Goal: Information Seeking & Learning: Learn about a topic

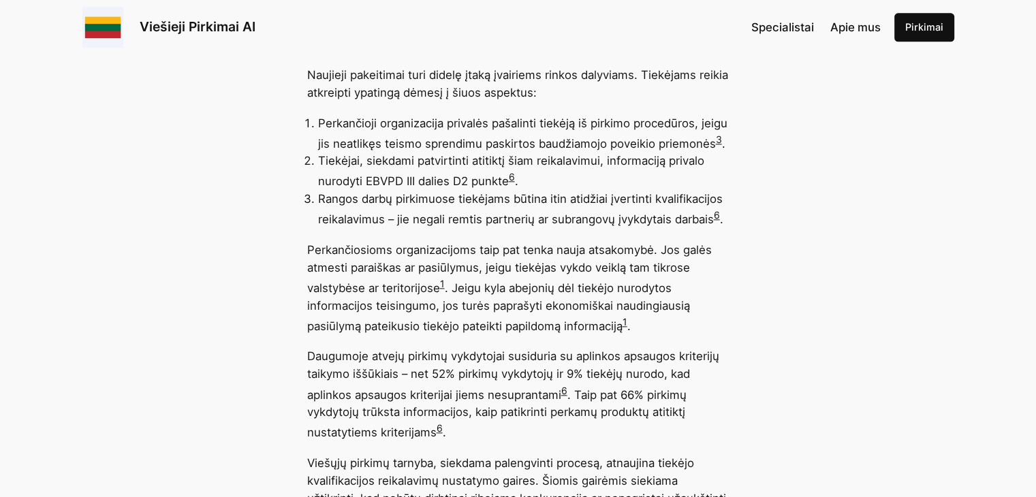
scroll to position [1711, 0]
click at [719, 217] on link "6" at bounding box center [717, 216] width 6 height 12
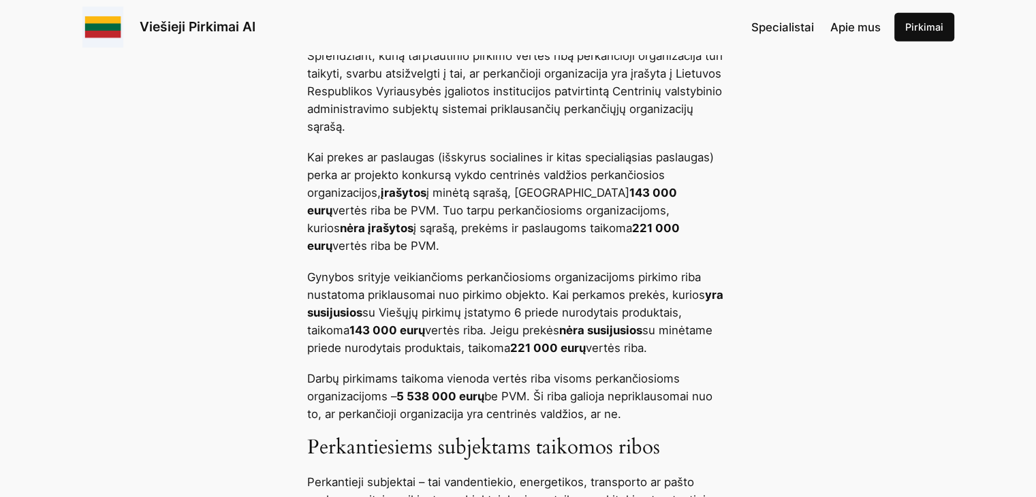
scroll to position [3624, 0]
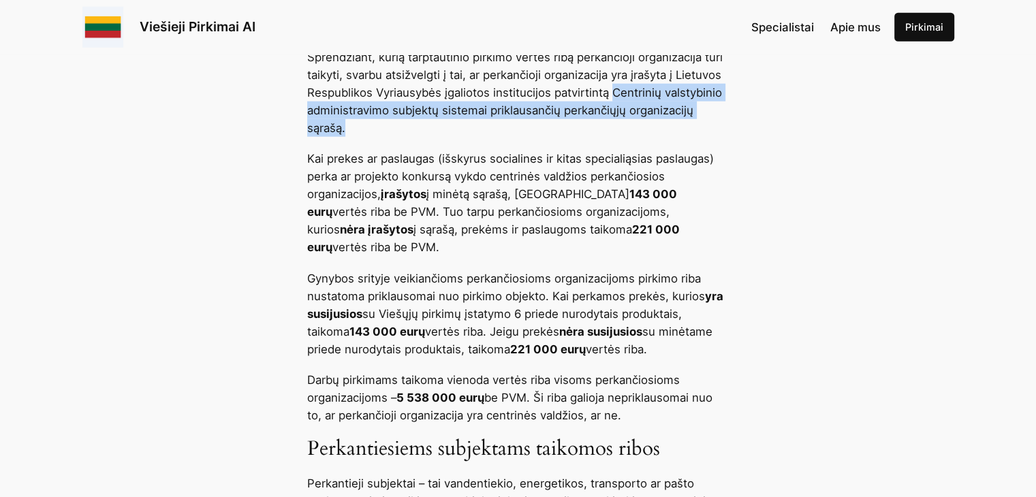
drag, startPoint x: 612, startPoint y: 136, endPoint x: 344, endPoint y: 167, distance: 270.1
click at [344, 137] on p "Sprendžiant, kurią tarptautinio pirkimo vertės ribą perkančioji organizacija tu…" at bounding box center [518, 92] width 422 height 89
copy p "Centrinių valstybinio administravimo subjektų sistemai priklausančių perkančiųj…"
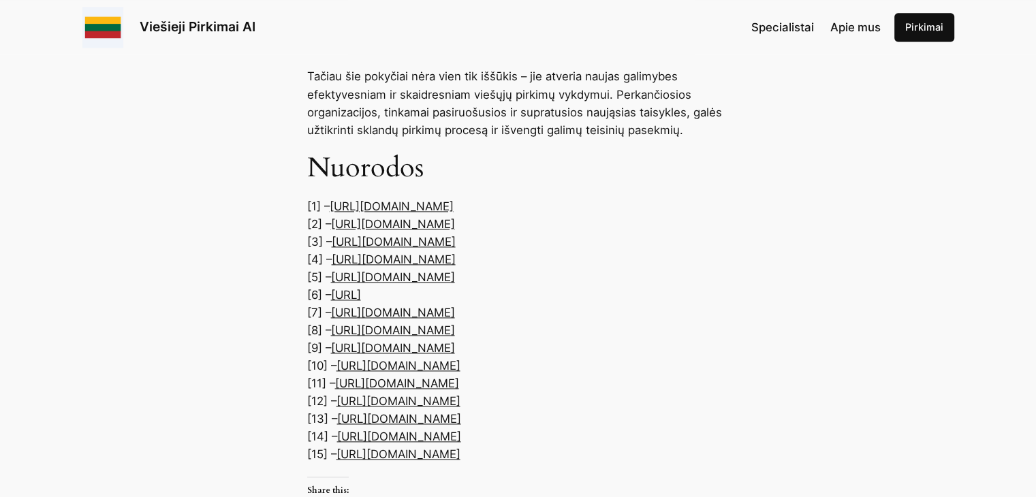
scroll to position [7087, 0]
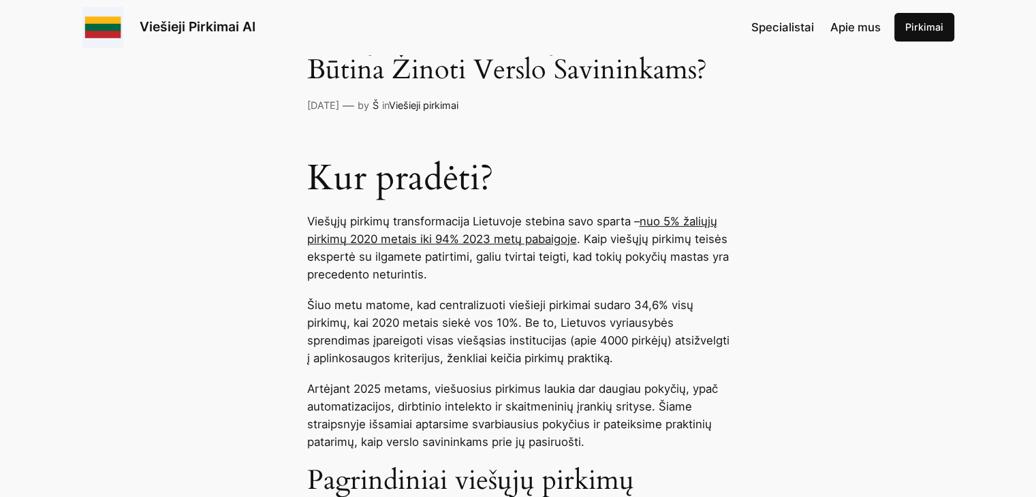
scroll to position [398, 0]
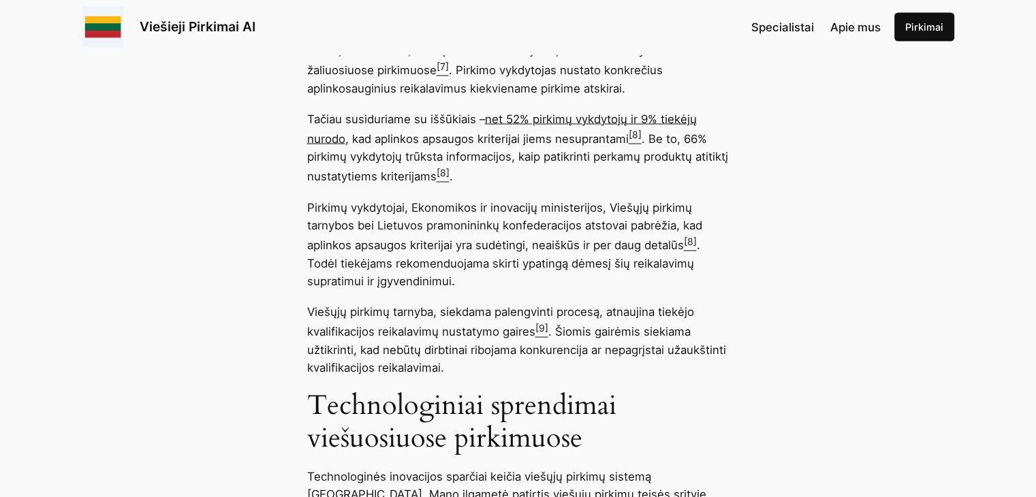
scroll to position [2643, 0]
click at [545, 322] on sup "[9]" at bounding box center [541, 328] width 13 height 12
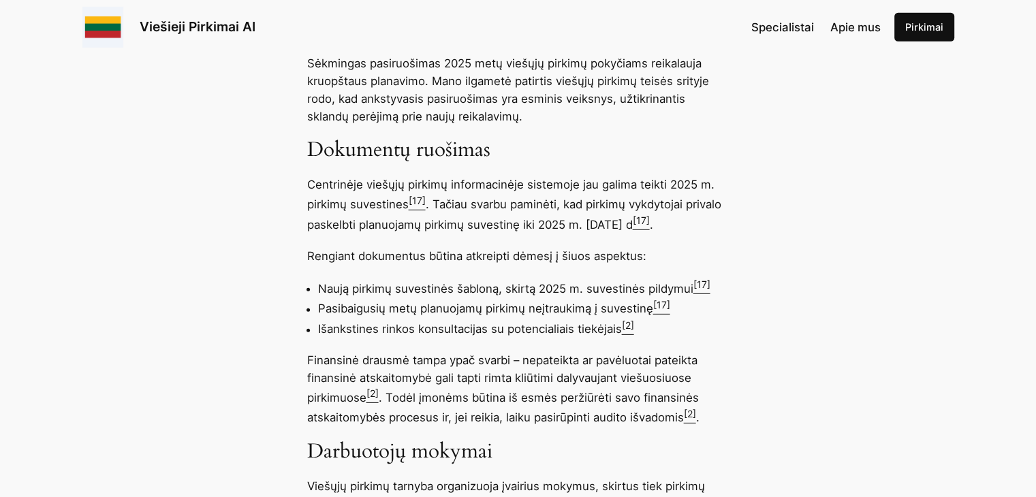
scroll to position [4152, 0]
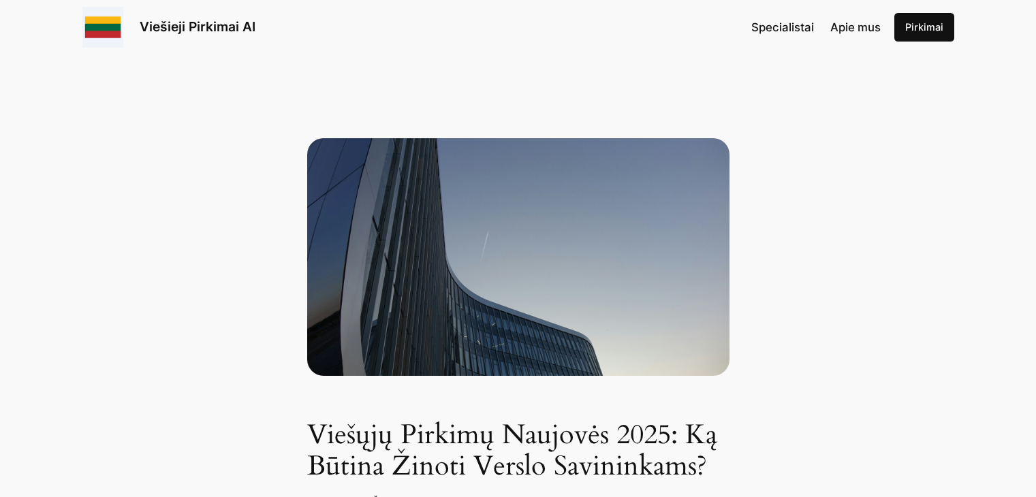
scroll to position [4152, 0]
